Goal: Transaction & Acquisition: Purchase product/service

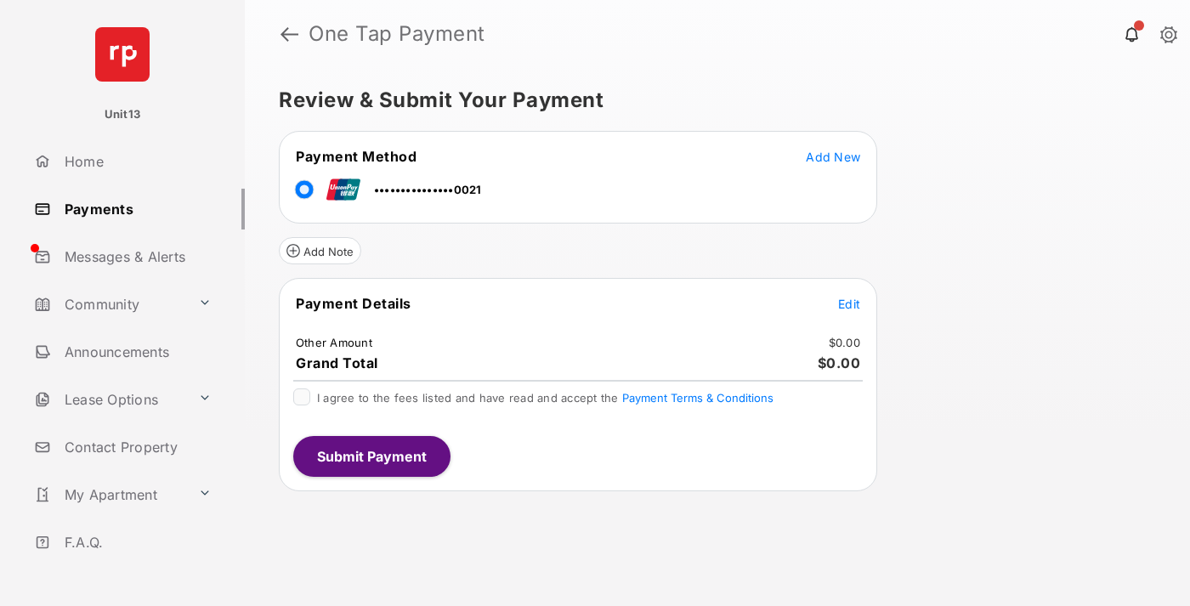
click at [849, 304] on span "Edit" at bounding box center [849, 304] width 22 height 14
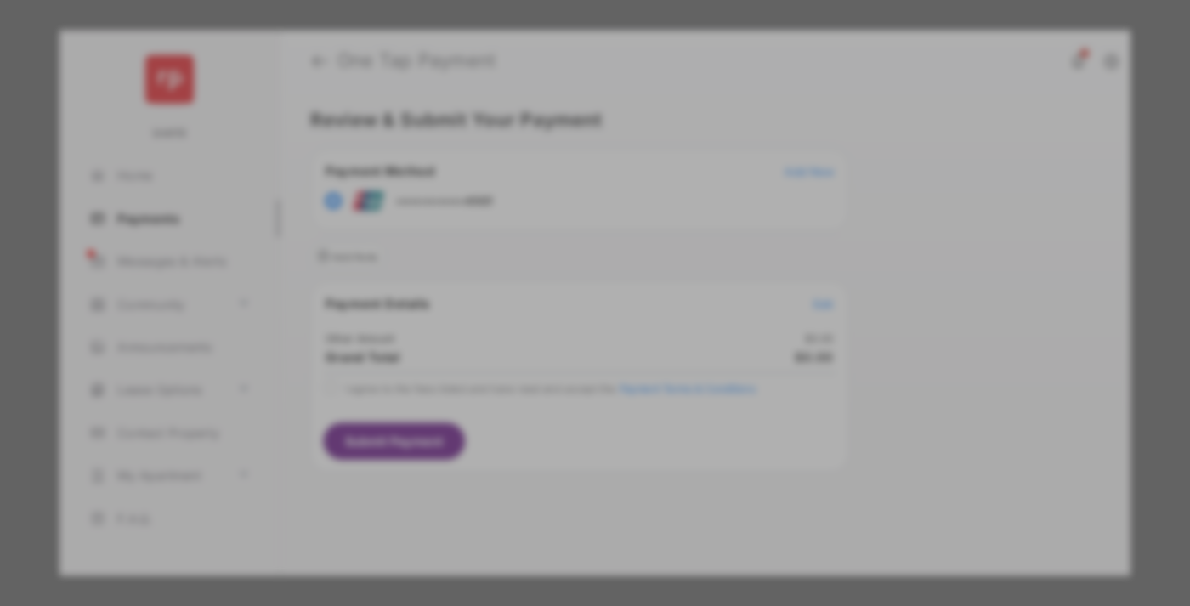
click at [564, 275] on div "Other Amount" at bounding box center [563, 287] width 275 height 29
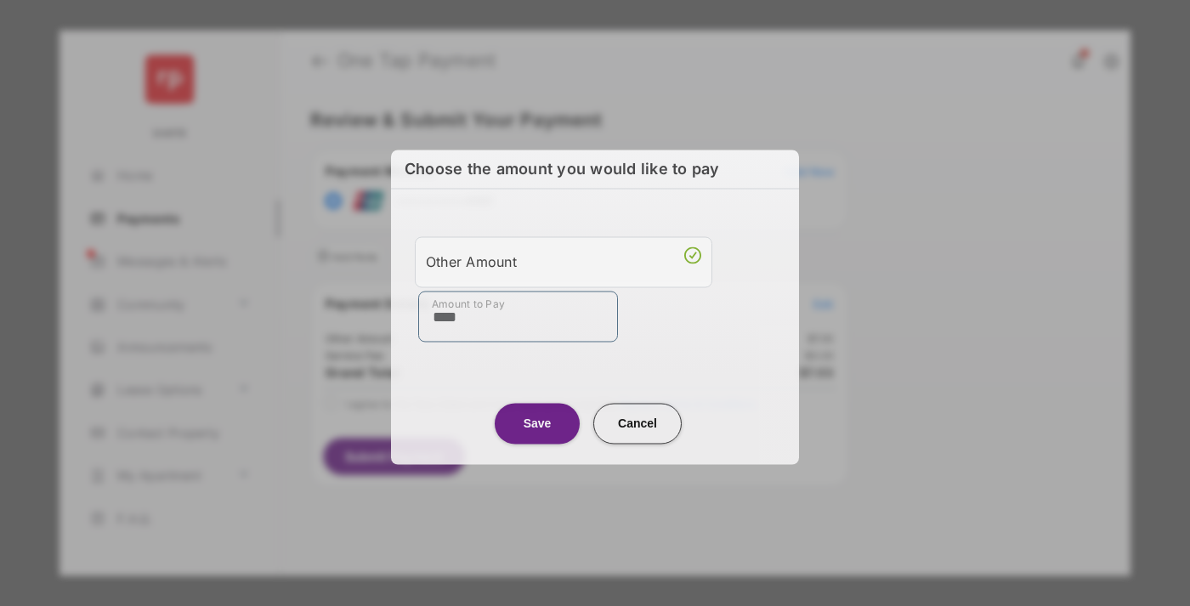
type input "****"
click at [537, 423] on button "Save" at bounding box center [537, 423] width 85 height 41
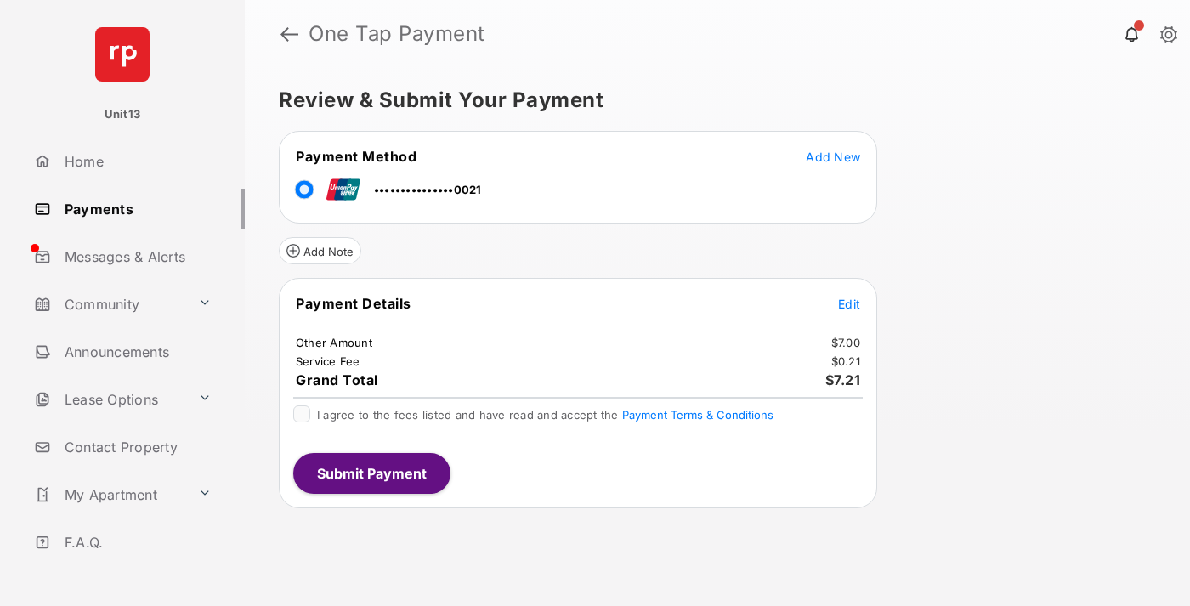
click at [849, 304] on span "Edit" at bounding box center [849, 304] width 22 height 14
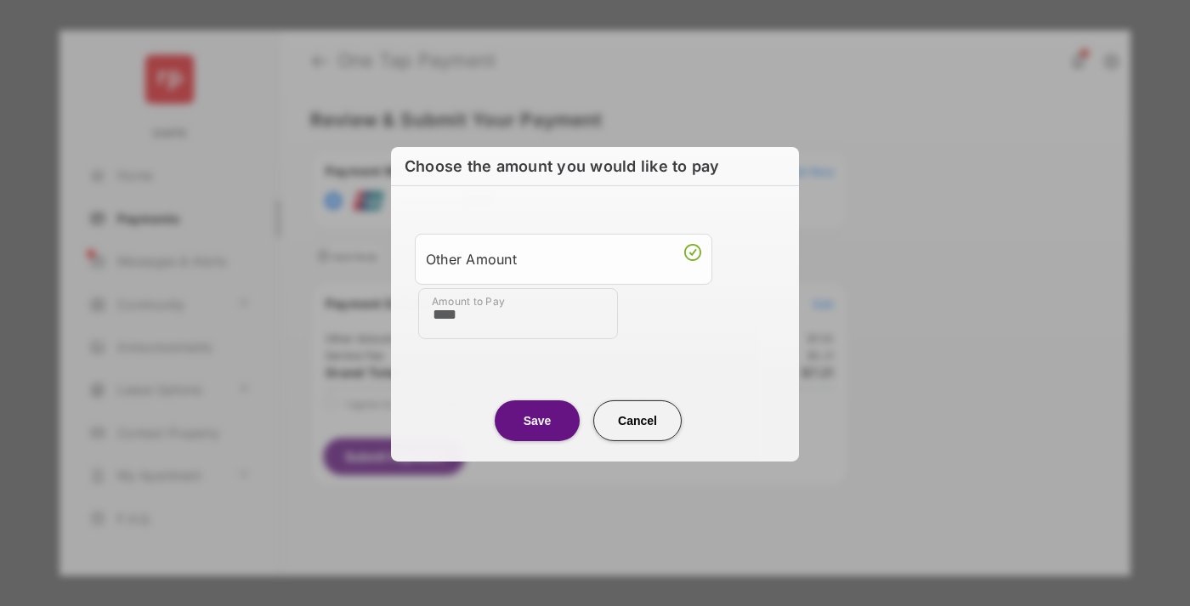
click at [537, 419] on button "Save" at bounding box center [537, 420] width 85 height 41
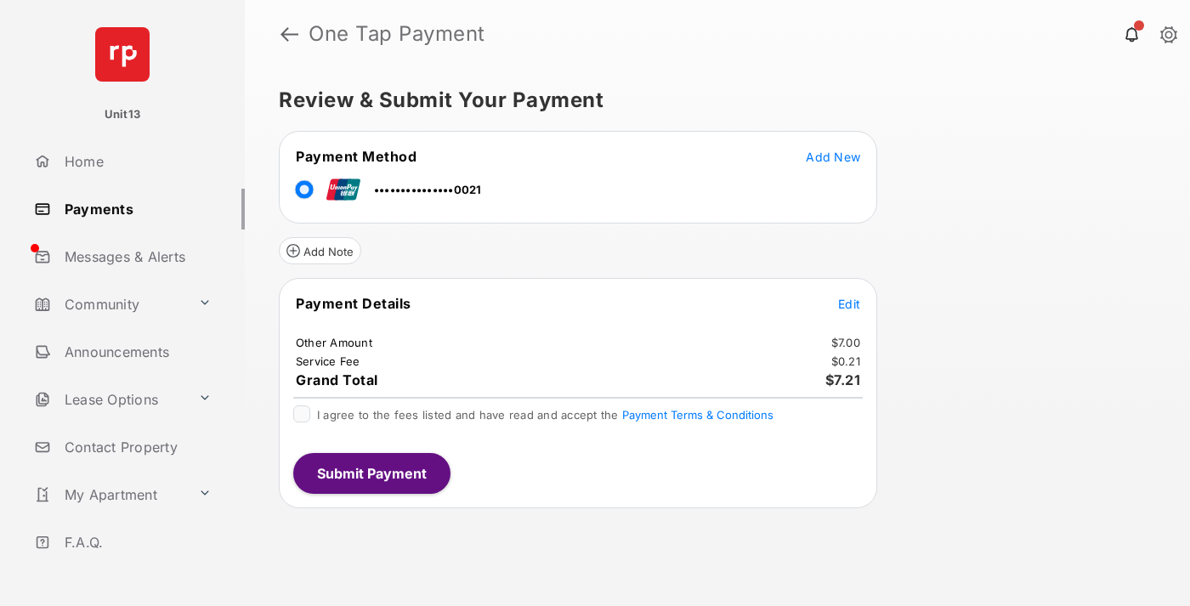
click at [371, 473] on button "Submit Payment" at bounding box center [371, 473] width 157 height 41
